Goal: Information Seeking & Learning: Find specific fact

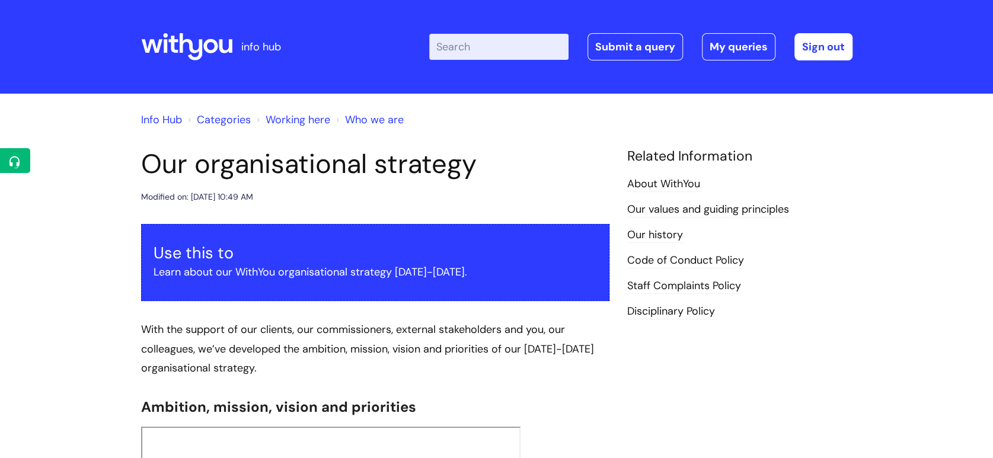
click at [539, 43] on input "Enter your search term here..." at bounding box center [498, 47] width 139 height 26
type input "leave"
click button "Search" at bounding box center [0, 0] width 0 height 0
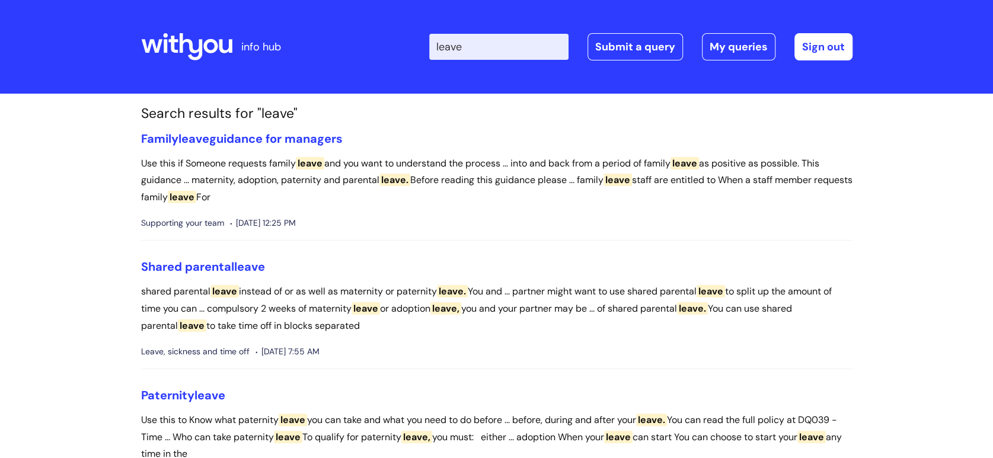
drag, startPoint x: 238, startPoint y: 43, endPoint x: 294, endPoint y: 39, distance: 55.3
click at [239, 44] on div "info hub" at bounding box center [229, 47] width 177 height 70
click at [185, 46] on icon at bounding box center [186, 47] width 91 height 28
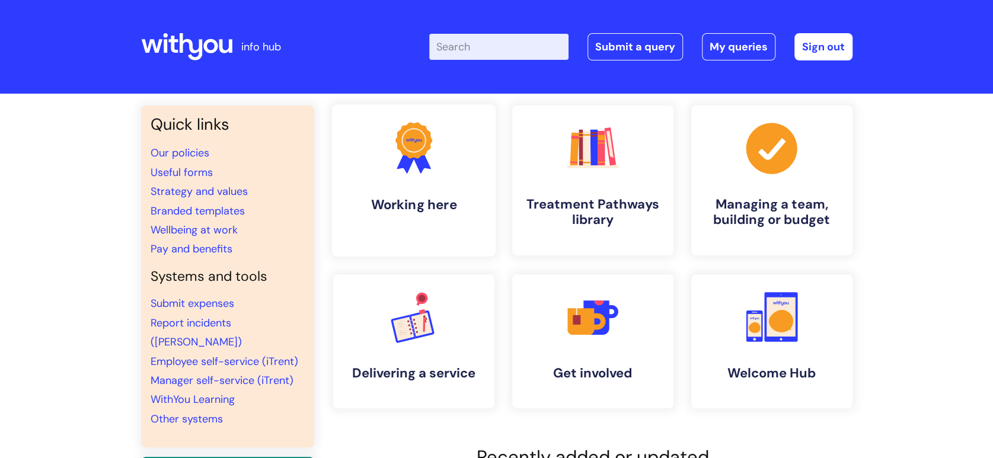
click at [465, 189] on link ".cls-1{fill:#f89b22;}.cls-1,.cls-2,.cls-3{stroke-width:0px;}.cls-2{fill:#2d3cff…" at bounding box center [414, 180] width 164 height 152
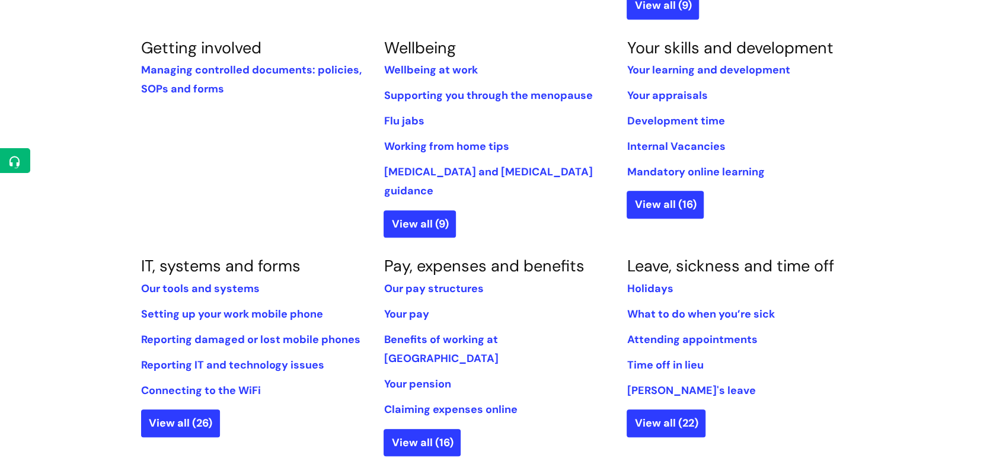
scroll to position [527, 0]
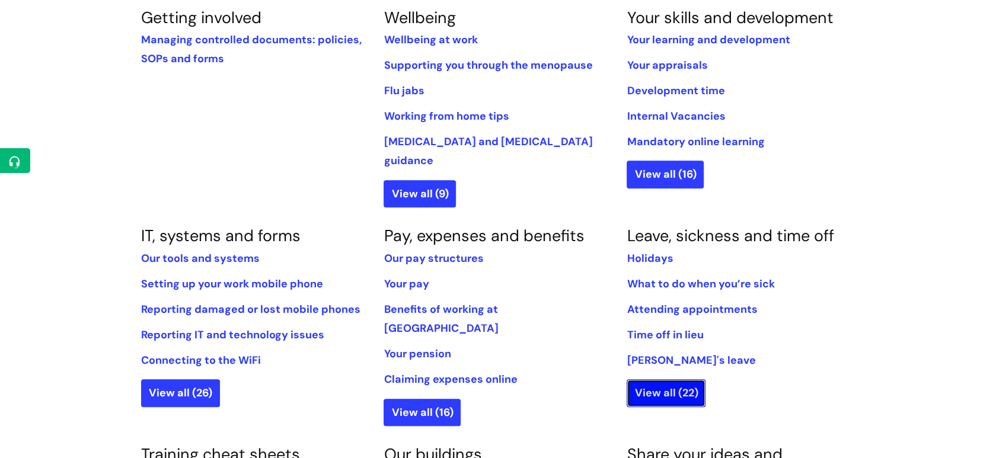
click at [679, 380] on link "View all (22)" at bounding box center [666, 393] width 79 height 27
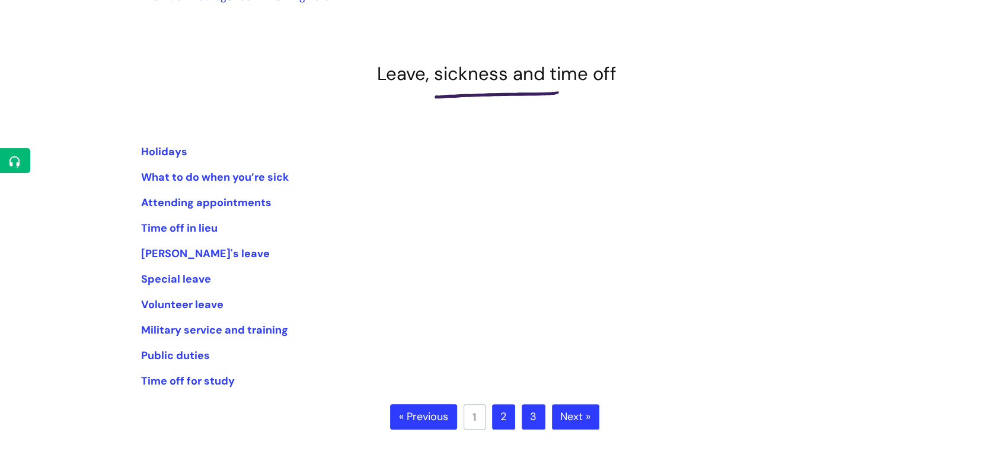
scroll to position [132, 0]
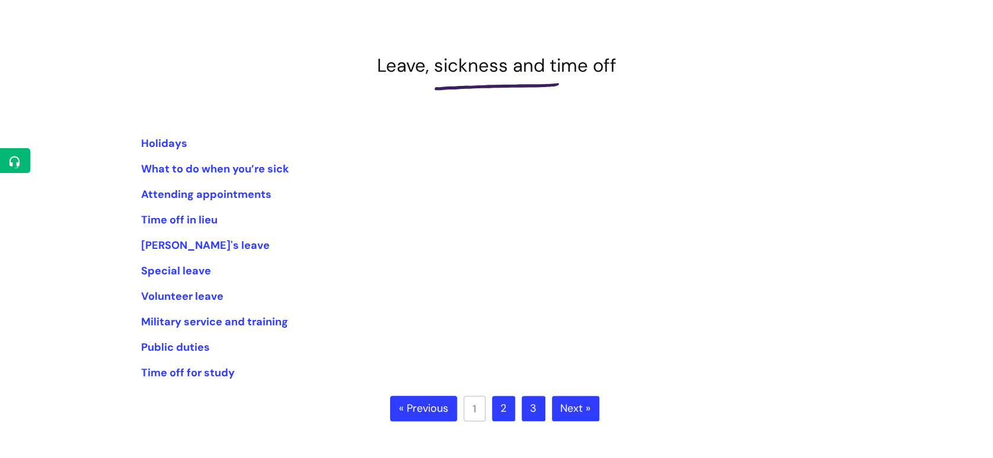
click at [575, 409] on link "Next »" at bounding box center [575, 409] width 47 height 26
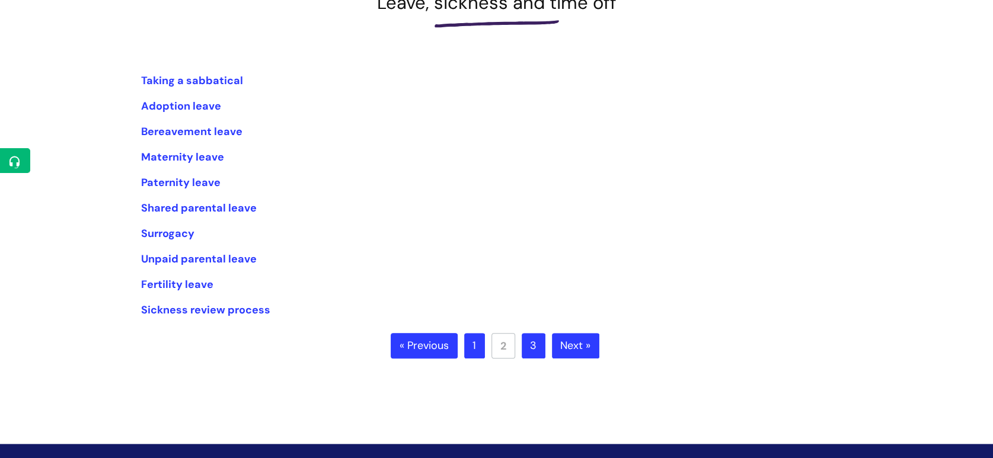
scroll to position [198, 0]
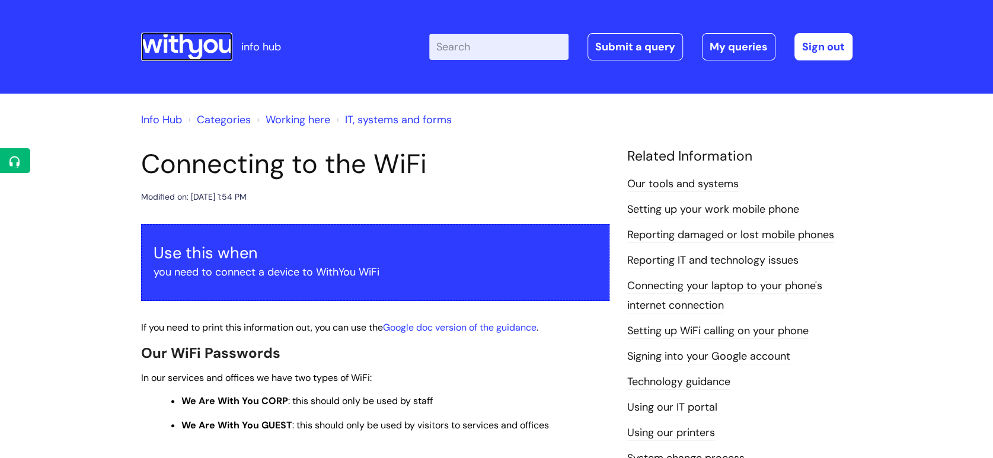
drag, startPoint x: 216, startPoint y: 44, endPoint x: 272, endPoint y: 161, distance: 128.9
click at [215, 44] on icon at bounding box center [210, 46] width 14 height 14
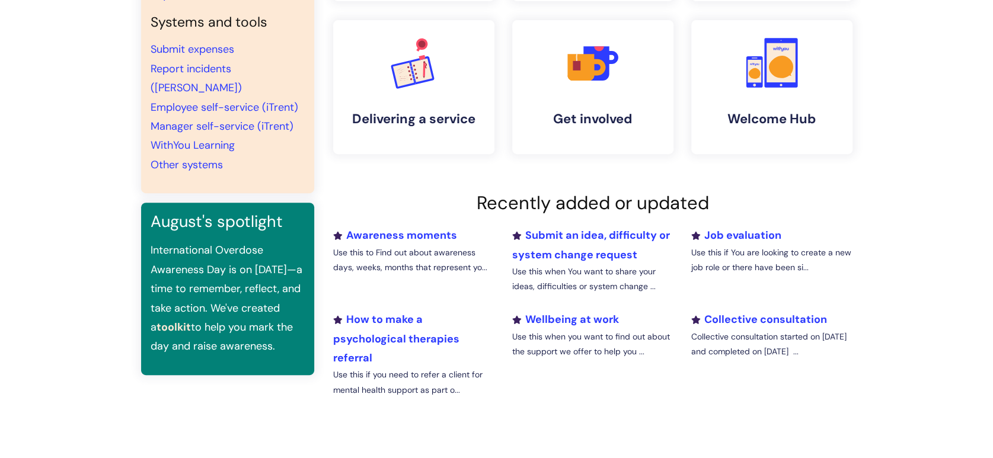
scroll to position [263, 0]
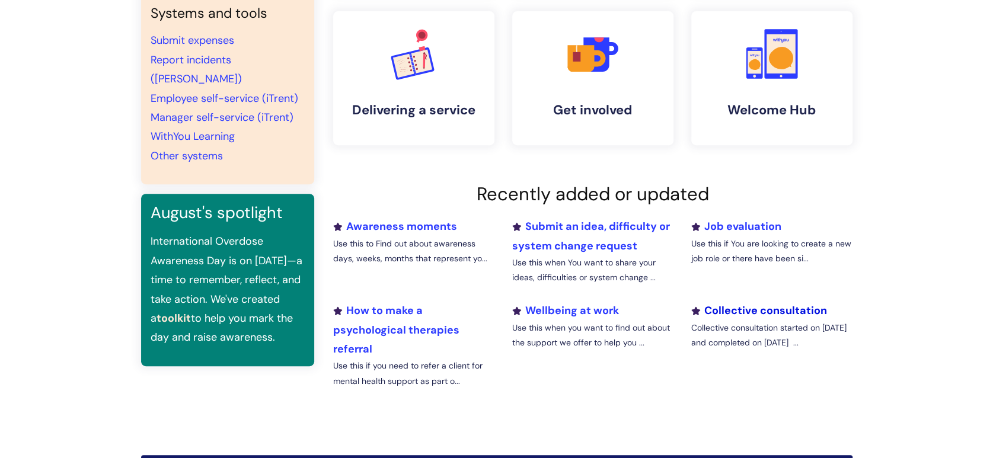
click at [756, 312] on link "Collective consultation" at bounding box center [759, 311] width 136 height 14
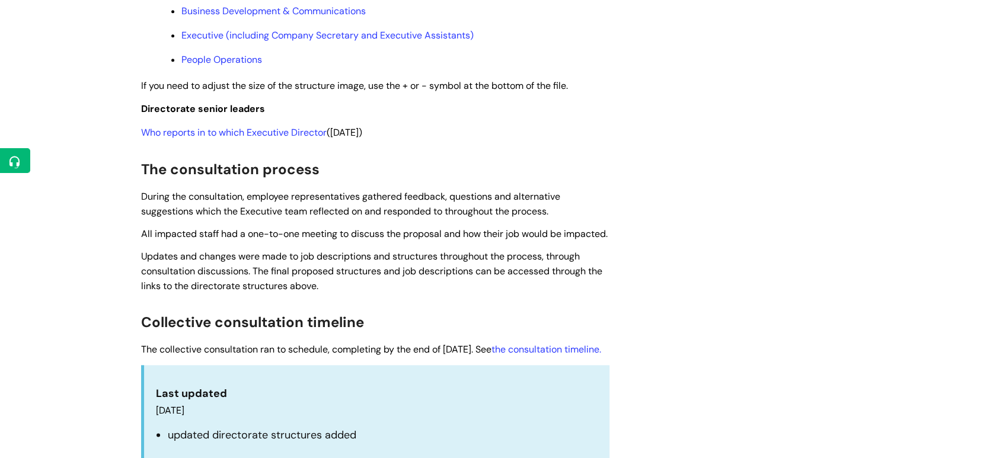
scroll to position [1054, 0]
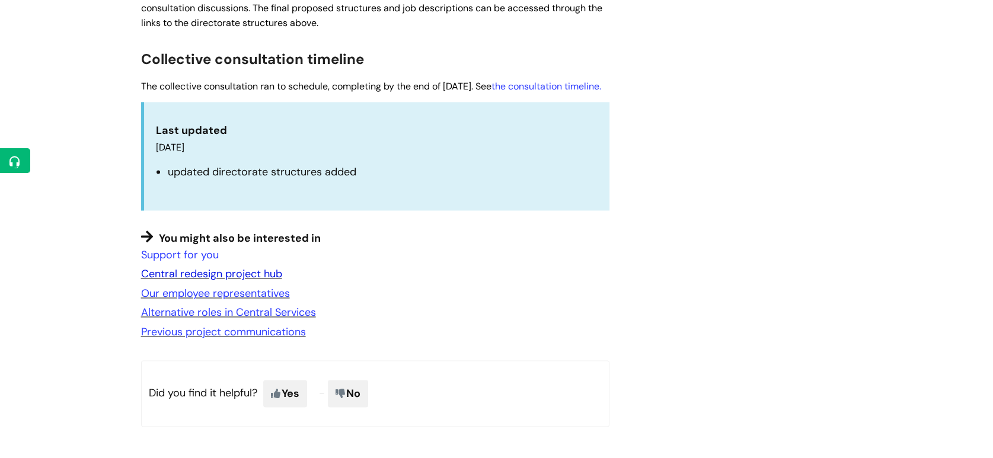
click at [267, 281] on link "Central redesign project hub" at bounding box center [211, 274] width 141 height 14
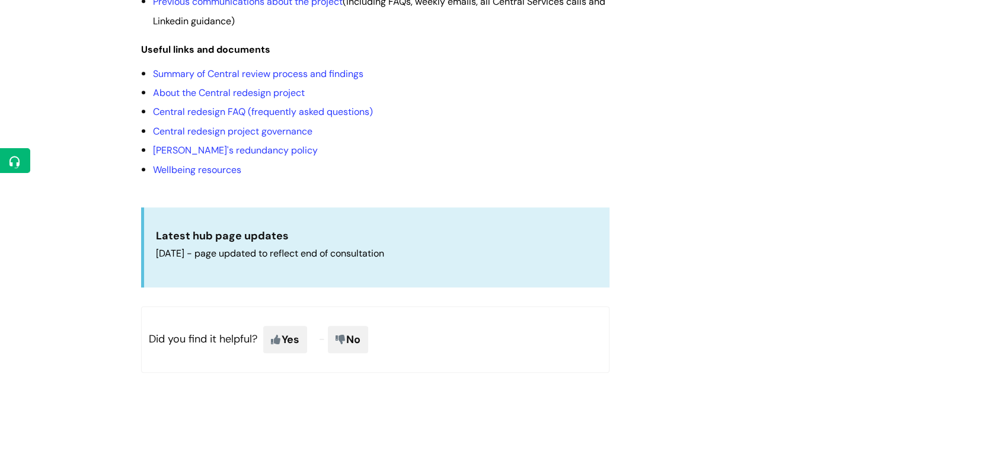
scroll to position [263, 0]
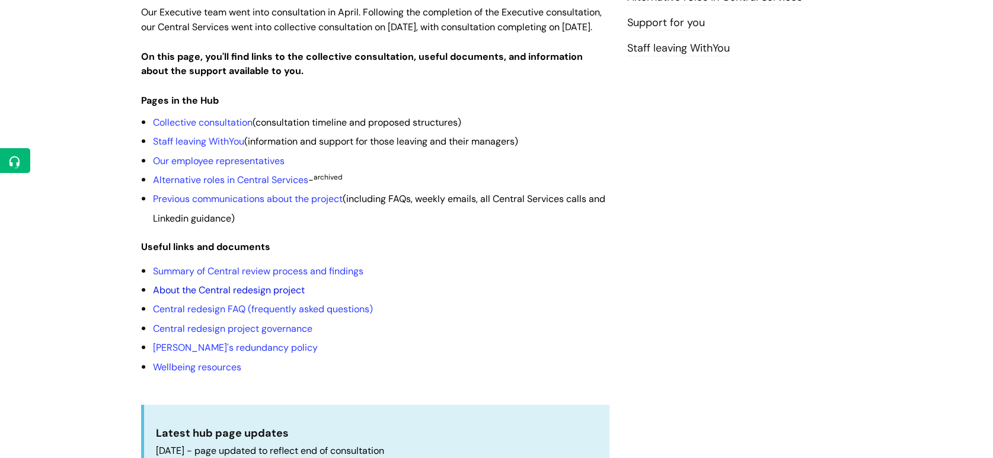
click at [235, 297] on link "About the Central redesign project" at bounding box center [229, 290] width 152 height 12
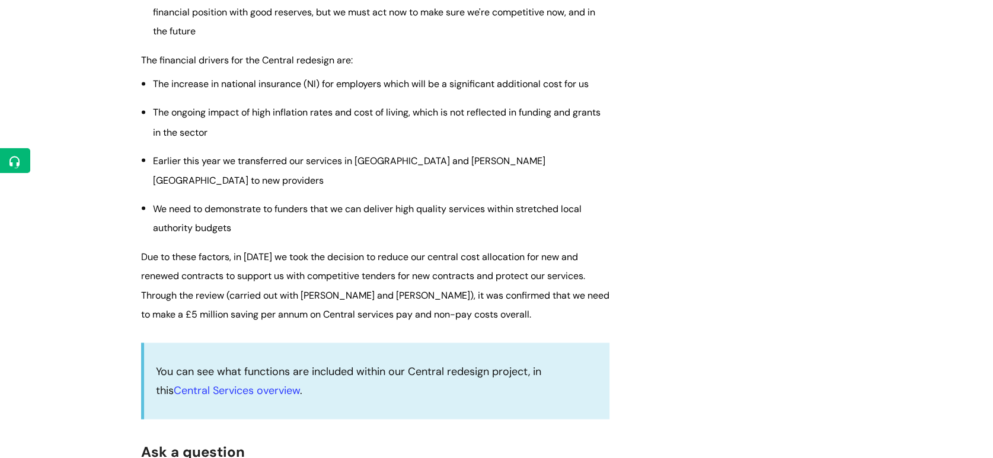
scroll to position [1384, 0]
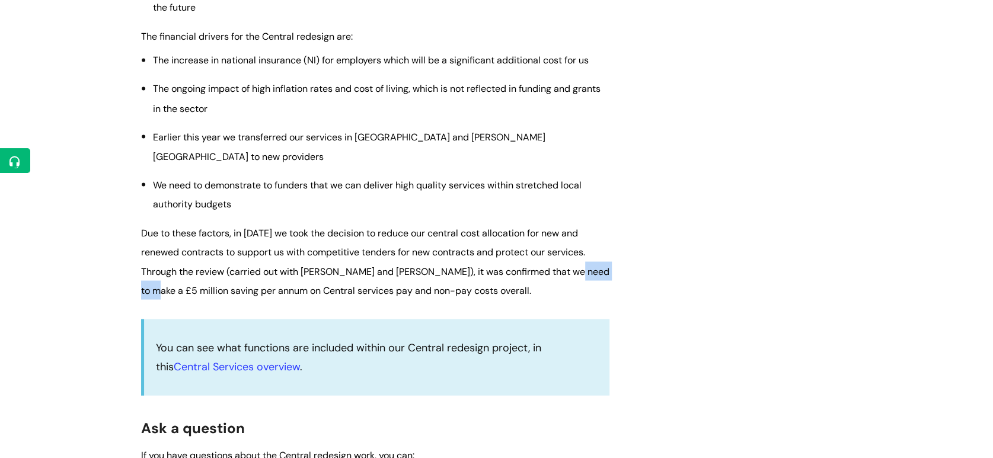
drag, startPoint x: 565, startPoint y: 270, endPoint x: 615, endPoint y: 273, distance: 50.5
copy span "£5 million"
click at [492, 293] on p "Through the review (carried out with [PERSON_NAME] and [PERSON_NAME]), it was c…" at bounding box center [375, 281] width 469 height 39
drag, startPoint x: 563, startPoint y: 269, endPoint x: 218, endPoint y: 299, distance: 346.5
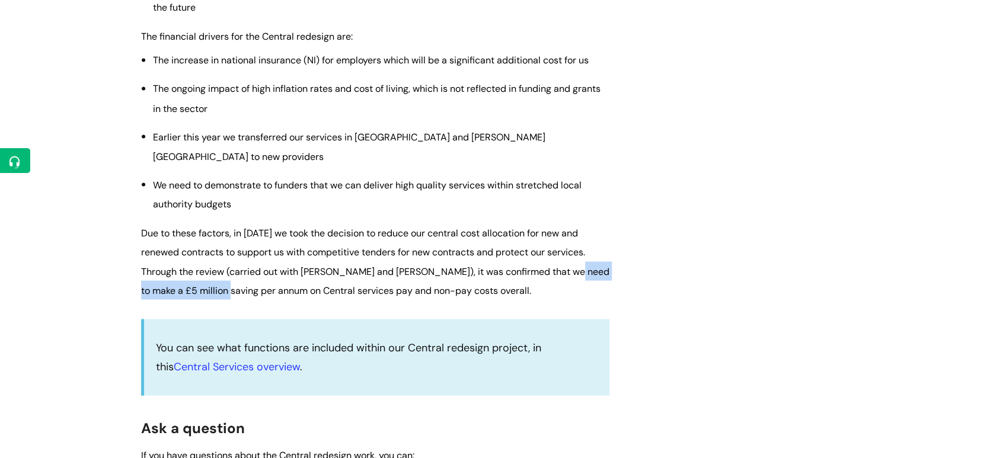
click at [218, 299] on p "Through the review (carried out with [PERSON_NAME] and [PERSON_NAME]), it was c…" at bounding box center [375, 281] width 469 height 39
copy span "£5 million saving per annum"
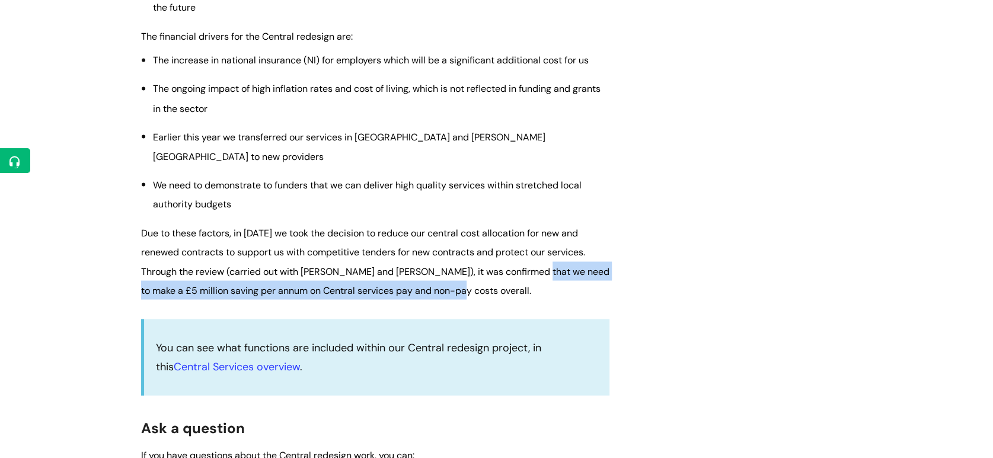
drag, startPoint x: 444, startPoint y: 289, endPoint x: 528, endPoint y: 272, distance: 85.8
click at [528, 272] on p "Through the review (carried out with Ernst and Young), it was confirmed that we…" at bounding box center [375, 281] width 469 height 39
copy span "make a £5 million saving per annum on Central services pay and non-pay costs ov…"
